Goal: Transaction & Acquisition: Purchase product/service

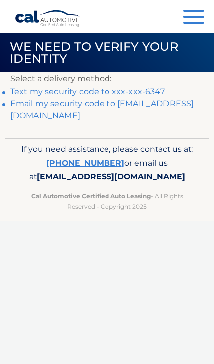
click at [133, 94] on link "Text my security code to xxx-xxx-6347" at bounding box center [87, 91] width 154 height 9
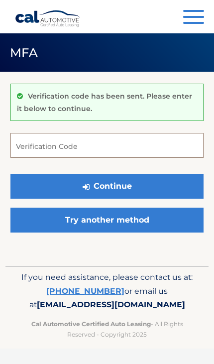
click at [130, 150] on input "Verification Code" at bounding box center [106, 145] width 193 height 25
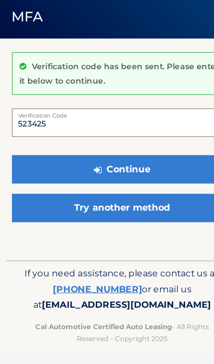
type input "523425"
click at [145, 174] on button "Continue" at bounding box center [106, 186] width 193 height 25
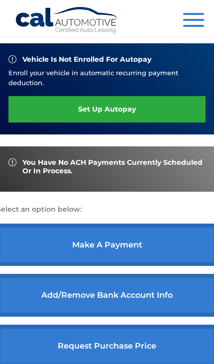
scroll to position [349, 0]
click at [110, 266] on link "make a payment" at bounding box center [107, 244] width 221 height 43
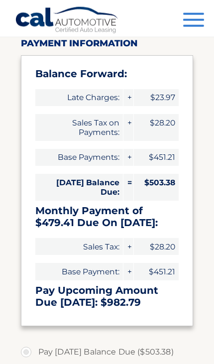
scroll to position [90, 0]
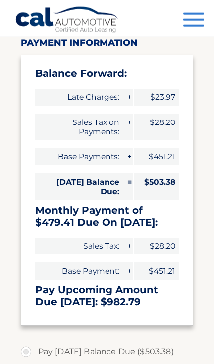
click at [188, 212] on div "Balance Forward: Late Charges: + $23.97 Sales Tax on Payments: + $28.20 Base Pa…" at bounding box center [107, 190] width 173 height 271
click at [160, 184] on span "$503.38" at bounding box center [156, 186] width 45 height 27
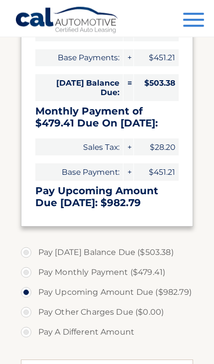
scroll to position [190, 0]
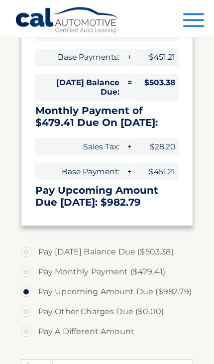
click at [27, 246] on label "Pay Today's Balance Due ($503.38)" at bounding box center [107, 252] width 173 height 20
click at [27, 246] on input "Pay Today's Balance Due ($503.38)" at bounding box center [30, 250] width 10 height 16
radio input "true"
type input "503.38"
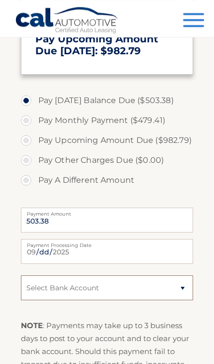
click at [185, 289] on select "Select Bank Account Checking ROCKLAND TRUST COMPANY *****4875 Checking CITIZENS…" at bounding box center [107, 287] width 173 height 25
select select "N2UxZDhkOWYtNjYxMS00NDMyLTk5NGItMjgwOTg2OTk4Y2Ez"
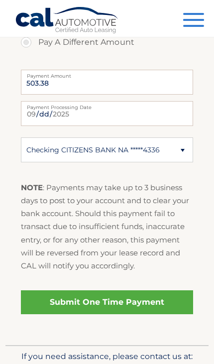
scroll to position [478, 0]
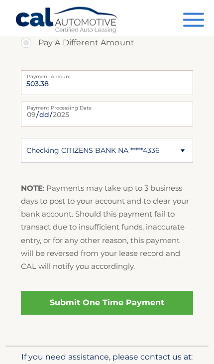
click at [128, 301] on link "Submit One Time Payment" at bounding box center [107, 303] width 173 height 24
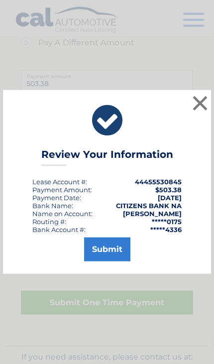
scroll to position [479, 0]
click at [115, 261] on button "Submit" at bounding box center [107, 249] width 46 height 24
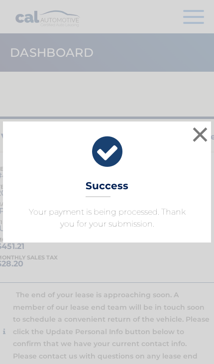
click at [201, 131] on button "×" at bounding box center [200, 134] width 20 height 20
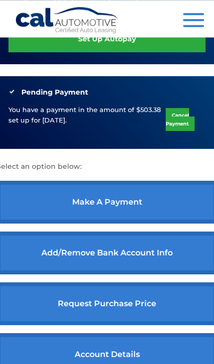
scroll to position [426, 0]
